Goal: Go to known website: Access a specific website the user already knows

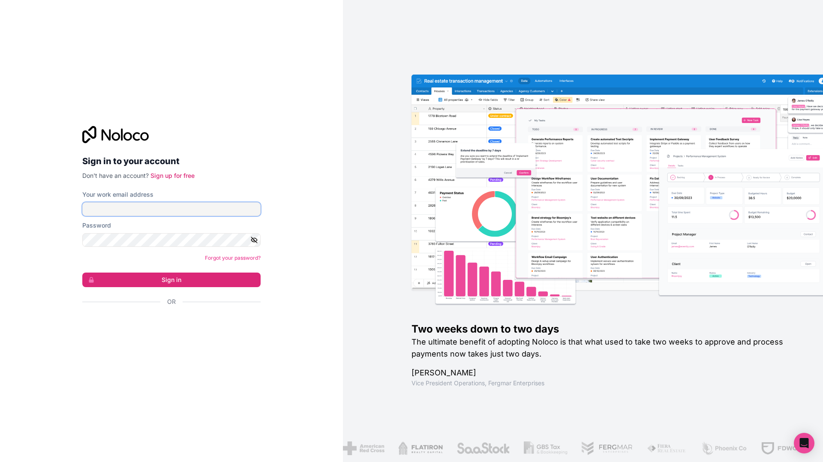
click at [193, 212] on input "Your work email address" at bounding box center [171, 209] width 178 height 14
click at [0, 462] on com-1password-button at bounding box center [0, 462] width 0 height 0
type input "ana.natkins@automationhelpers.com"
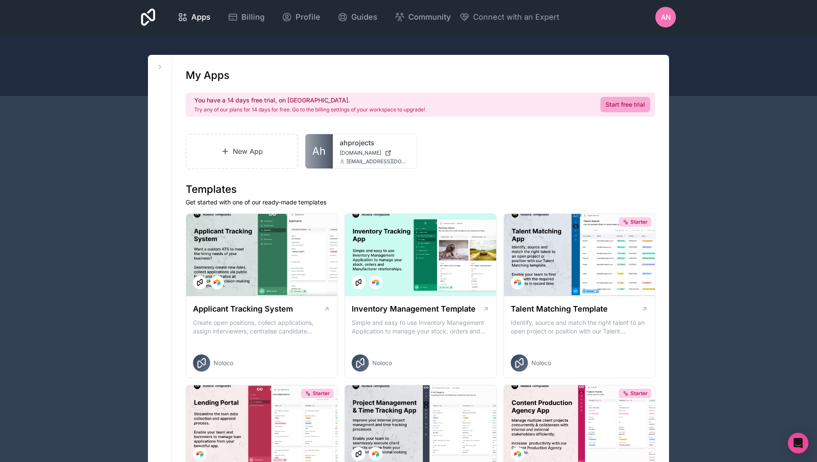
click at [490, 165] on div "New App Ah ahprojects portal.automationhelpers.com ben@automationhelpers.com" at bounding box center [420, 151] width 469 height 35
click at [345, 153] on span "portal.automationhelpers.com" at bounding box center [361, 153] width 42 height 7
